Goal: Task Accomplishment & Management: Use online tool/utility

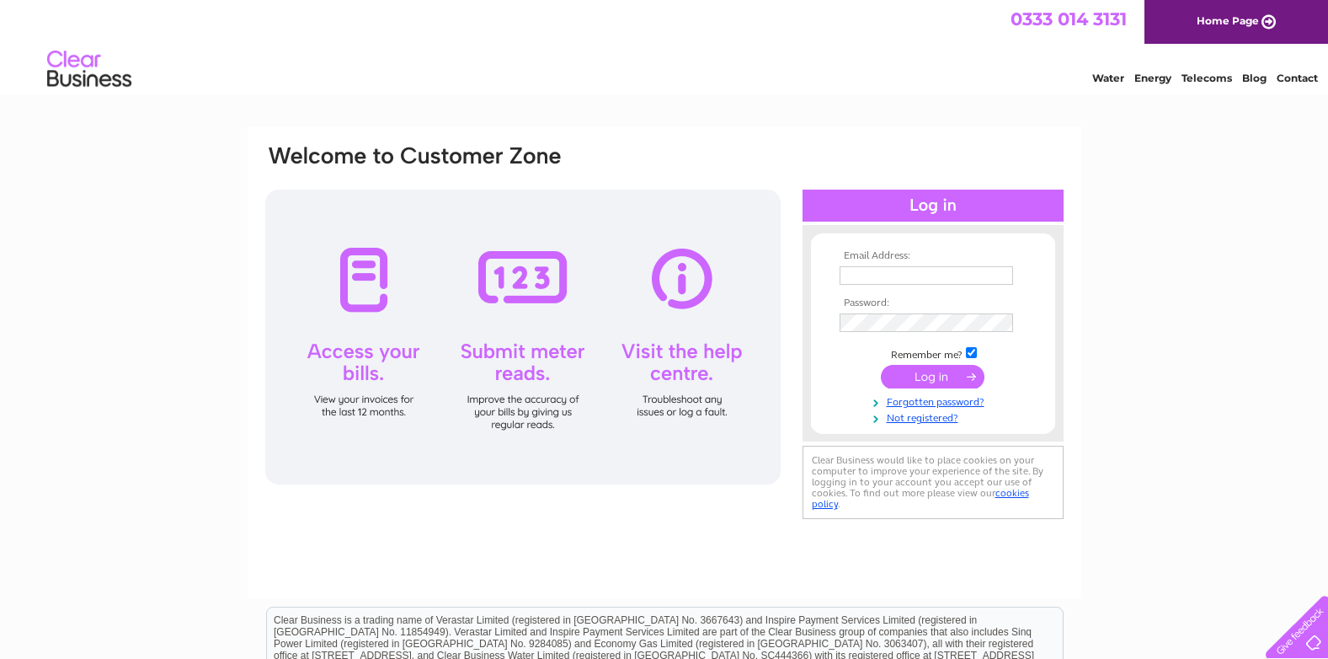
type input "[EMAIL_ADDRESS][DOMAIN_NAME]"
click at [914, 383] on input "submit" at bounding box center [933, 377] width 104 height 24
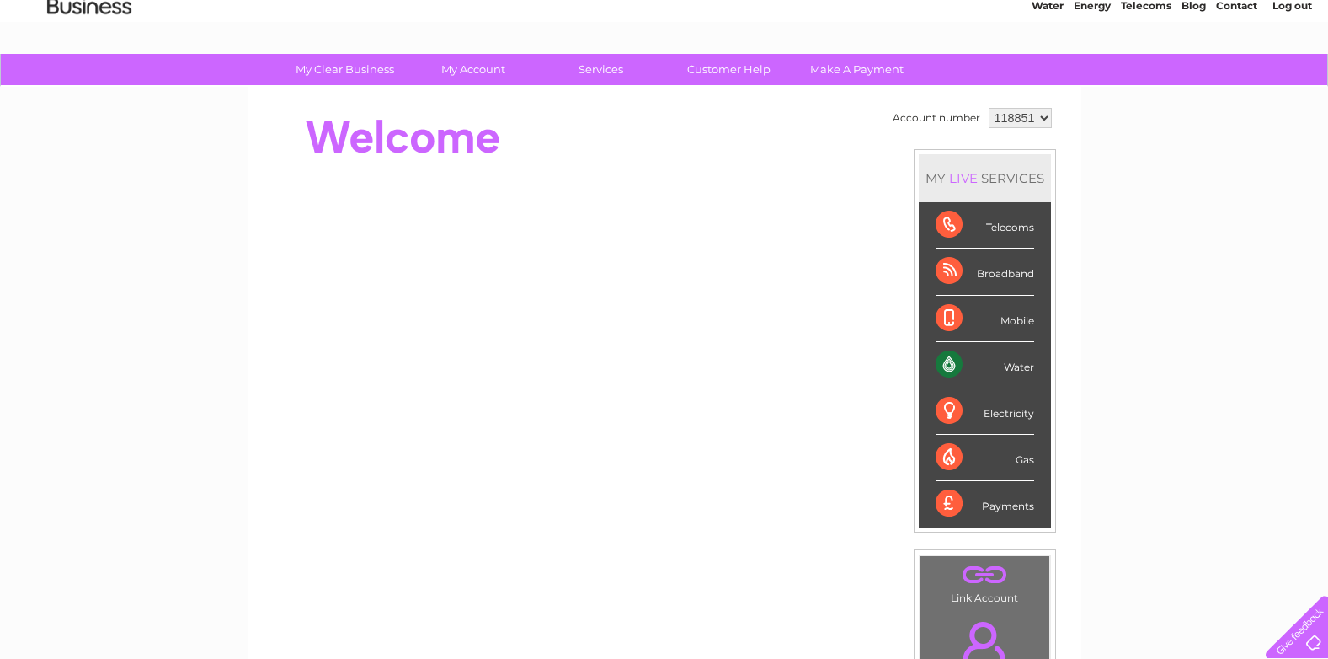
scroll to position [69, 0]
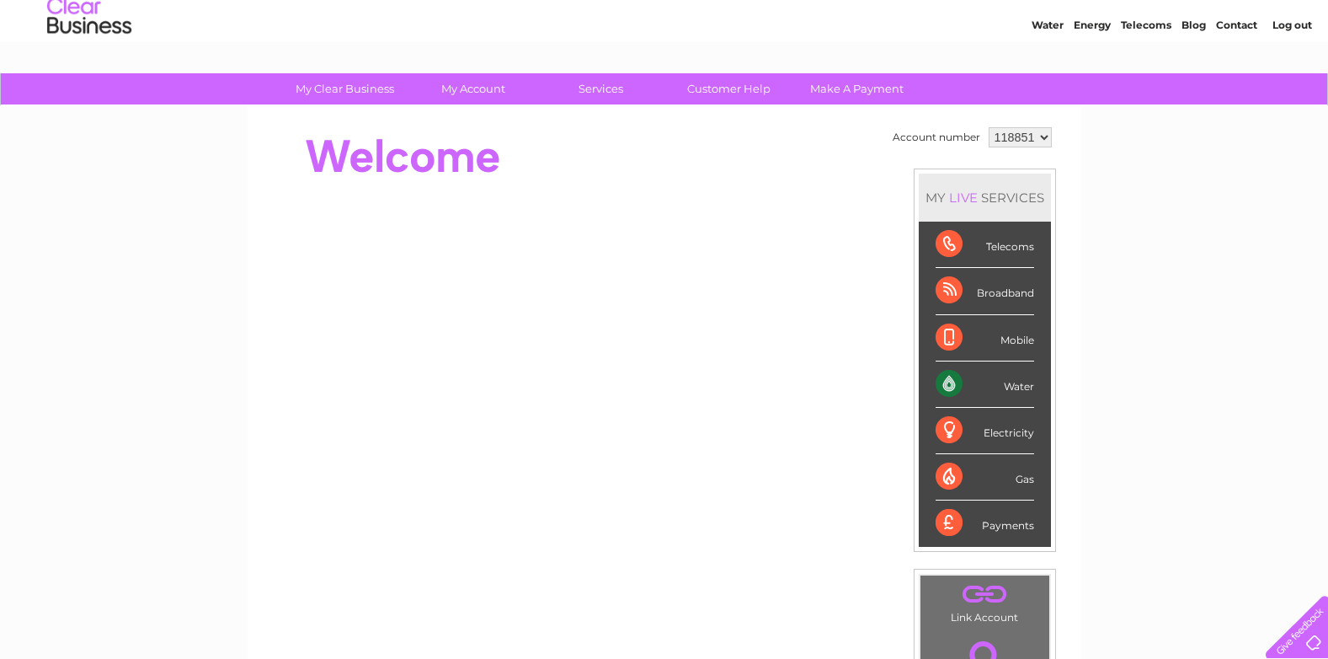
click at [951, 365] on div "Water" at bounding box center [985, 384] width 99 height 46
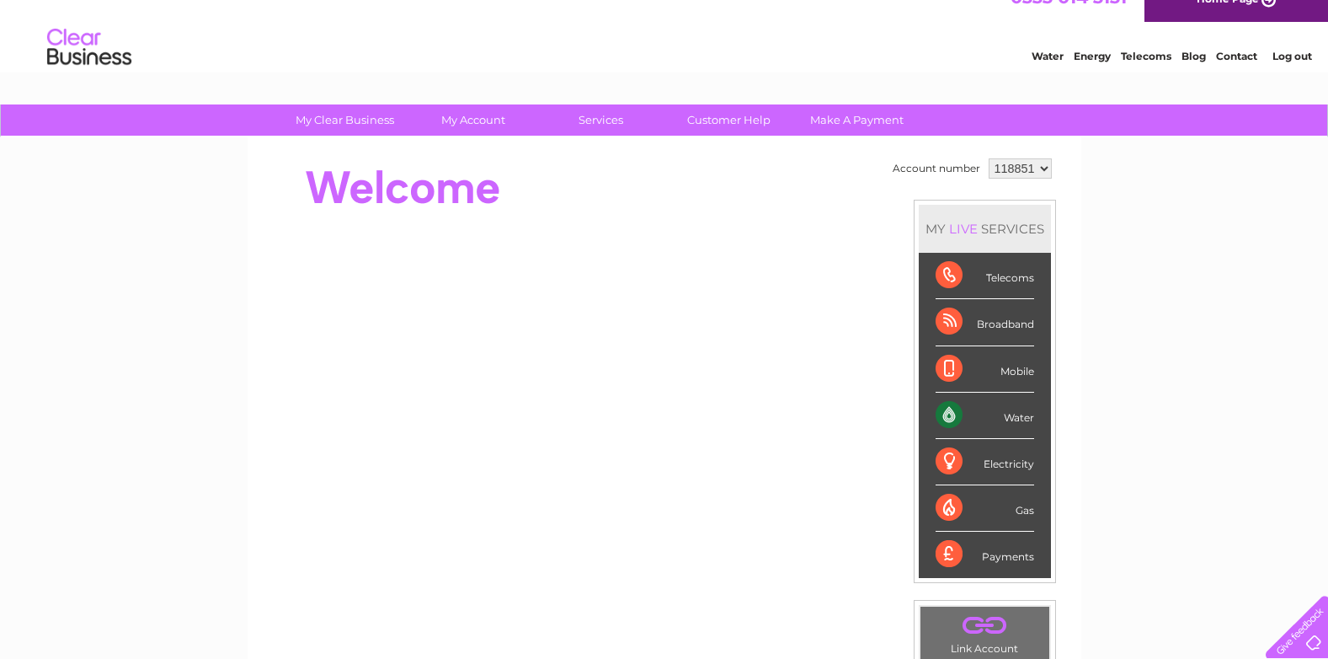
scroll to position [27, 0]
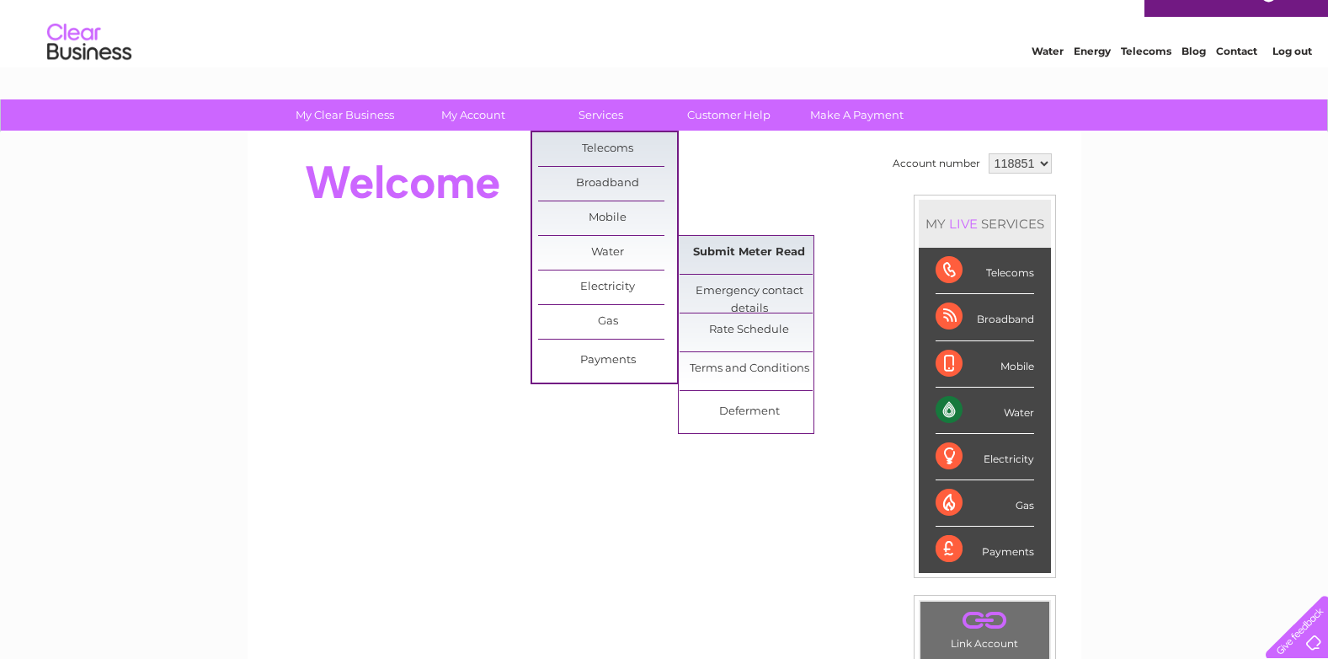
click at [769, 254] on link "Submit Meter Read" at bounding box center [749, 253] width 139 height 34
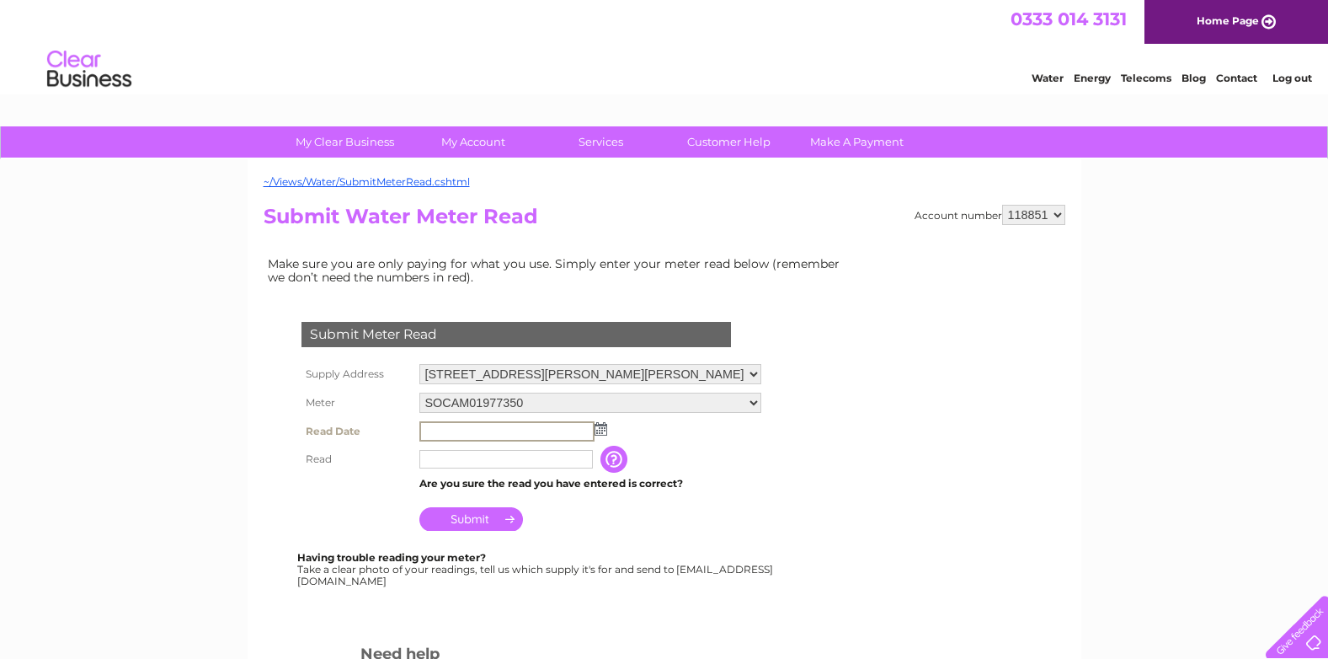
click at [475, 430] on input "text" at bounding box center [506, 431] width 175 height 20
click at [600, 432] on img at bounding box center [601, 428] width 13 height 13
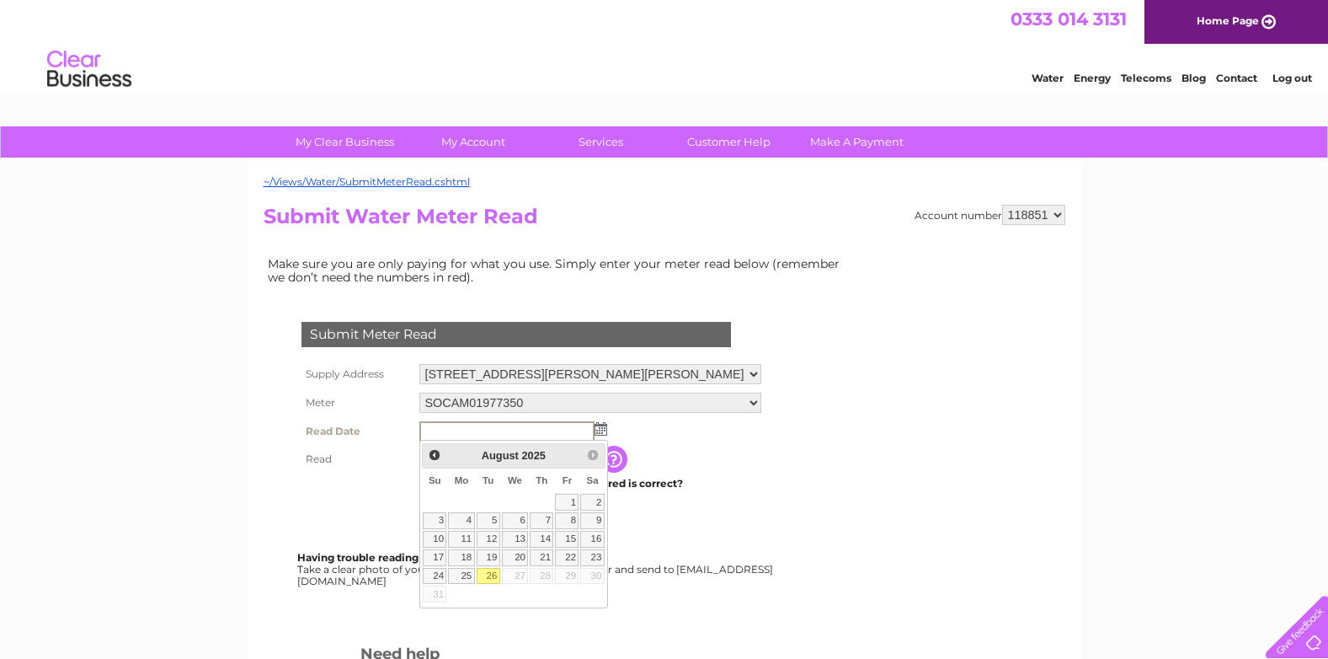
click at [488, 568] on link "26" at bounding box center [489, 576] width 24 height 17
type input "2025/08/26"
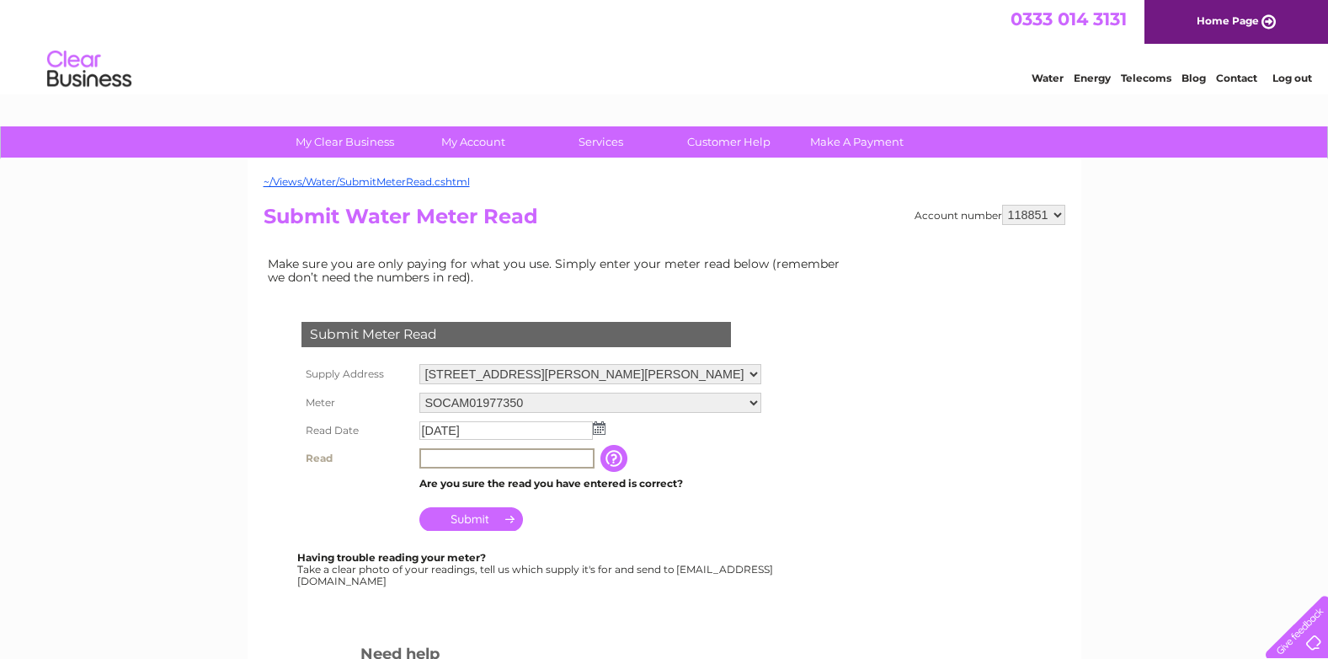
click at [448, 458] on input "text" at bounding box center [506, 458] width 175 height 20
type input "1700"
click at [451, 514] on input "Submit" at bounding box center [471, 519] width 104 height 24
